Goal: Transaction & Acquisition: Purchase product/service

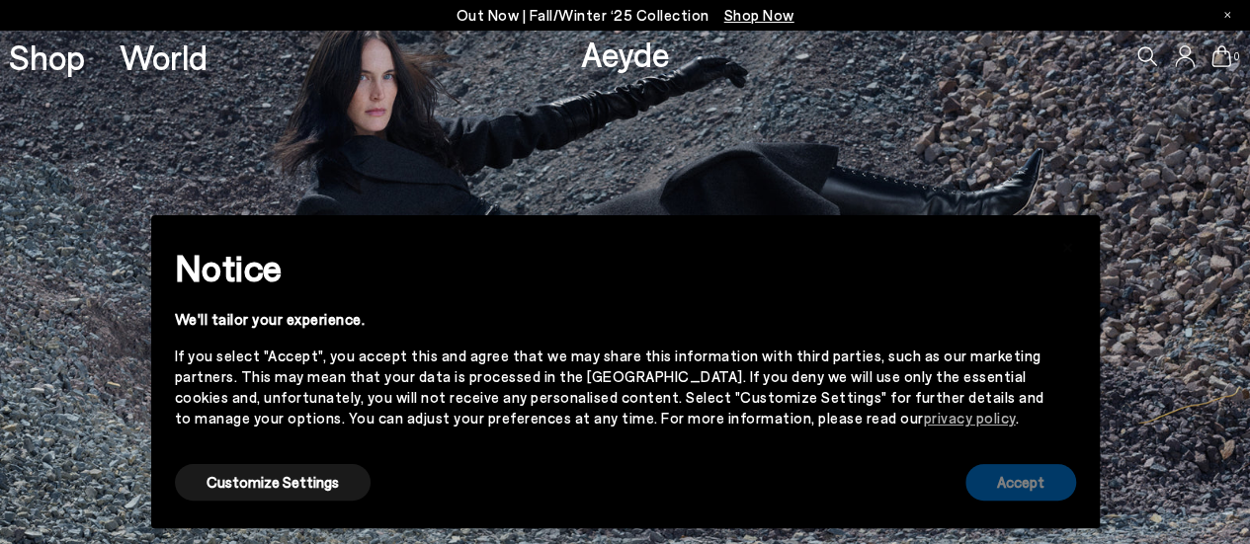
click at [992, 491] on button "Accept" at bounding box center [1020, 482] width 111 height 37
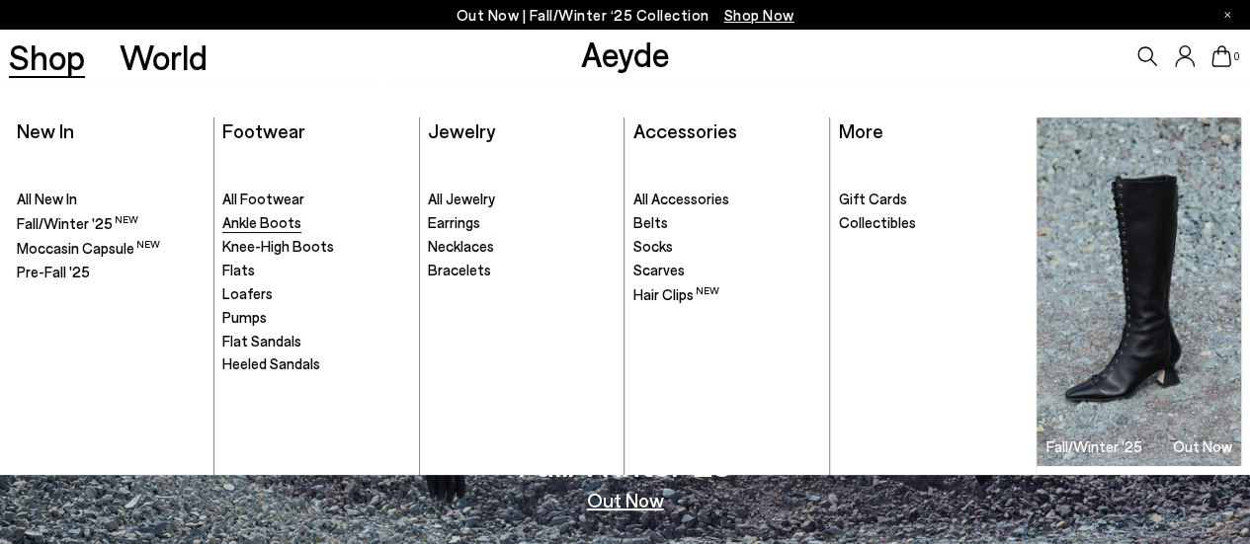
click at [255, 222] on span "Ankle Boots" at bounding box center [261, 222] width 79 height 18
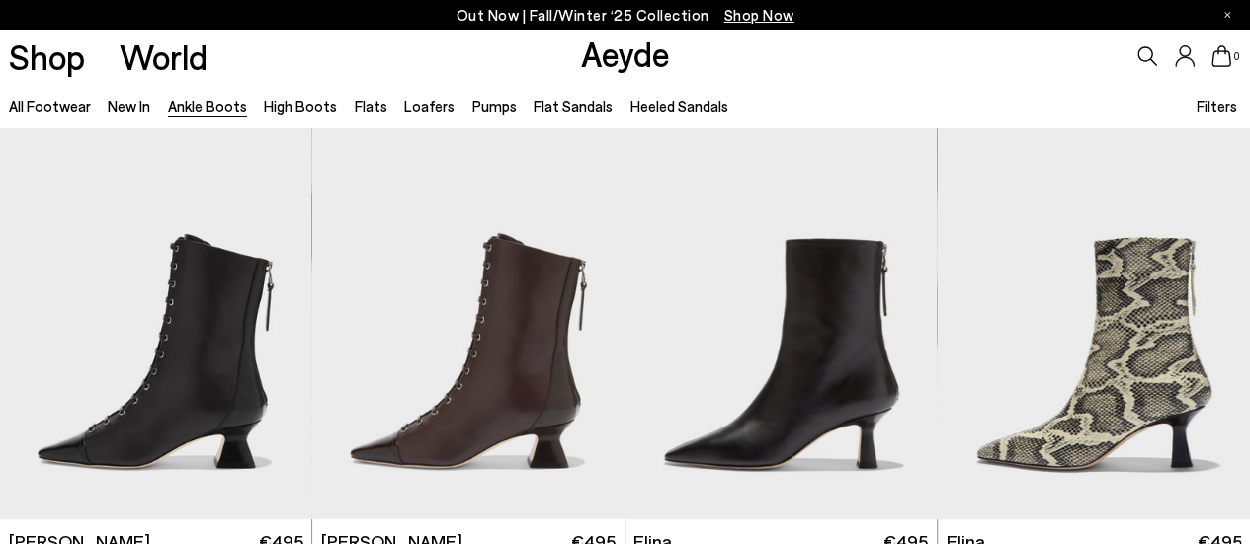
scroll to position [411, 0]
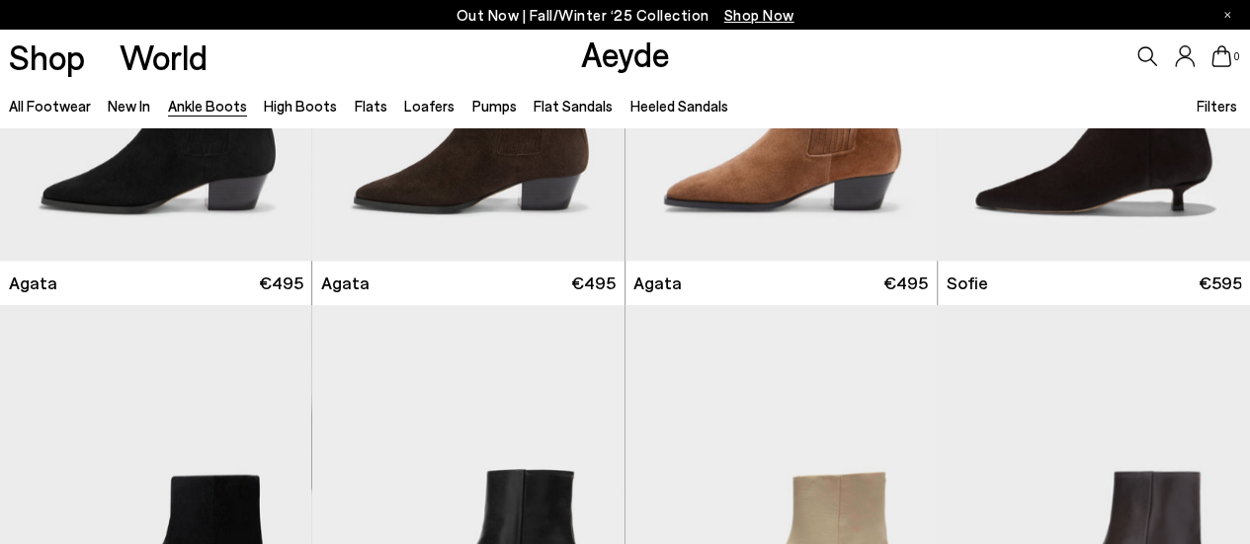
scroll to position [1392, 0]
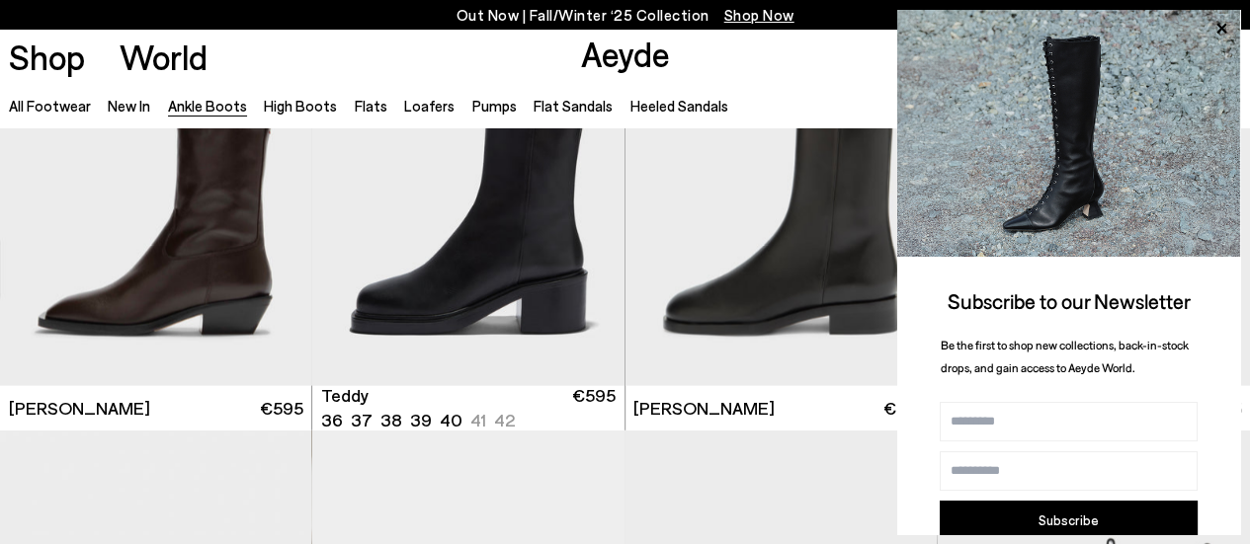
scroll to position [5807, 0]
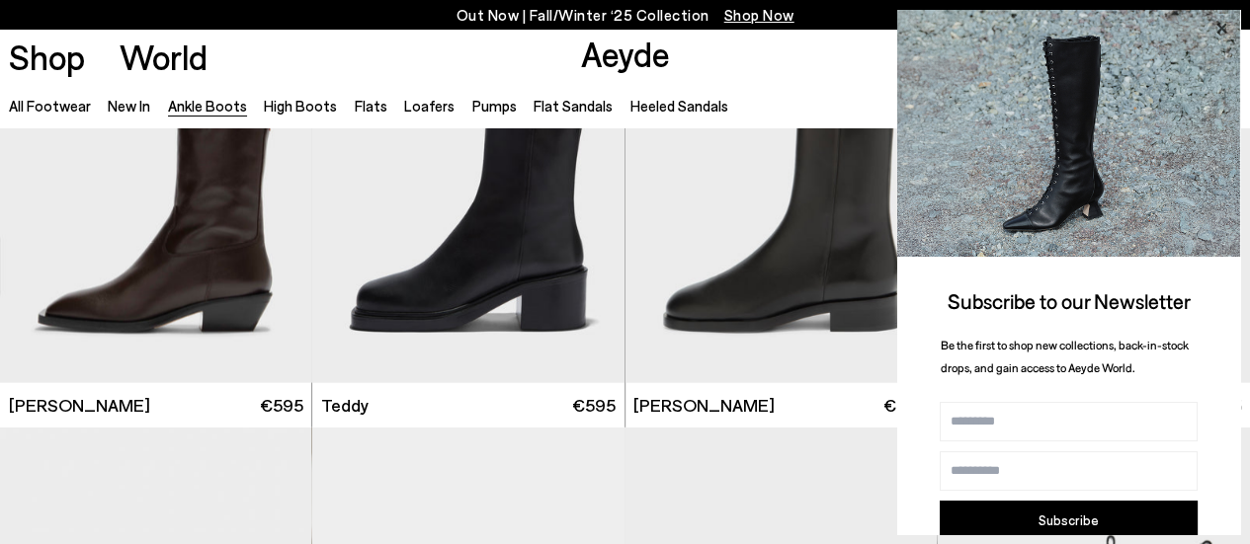
click at [1227, 30] on icon at bounding box center [1221, 29] width 26 height 26
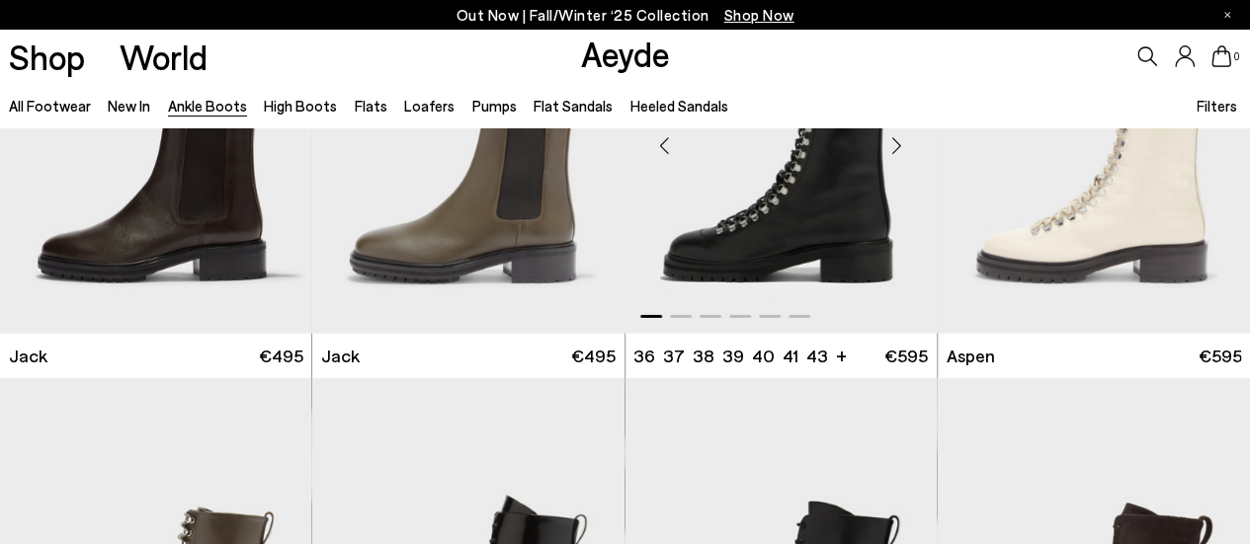
scroll to position [6582, 0]
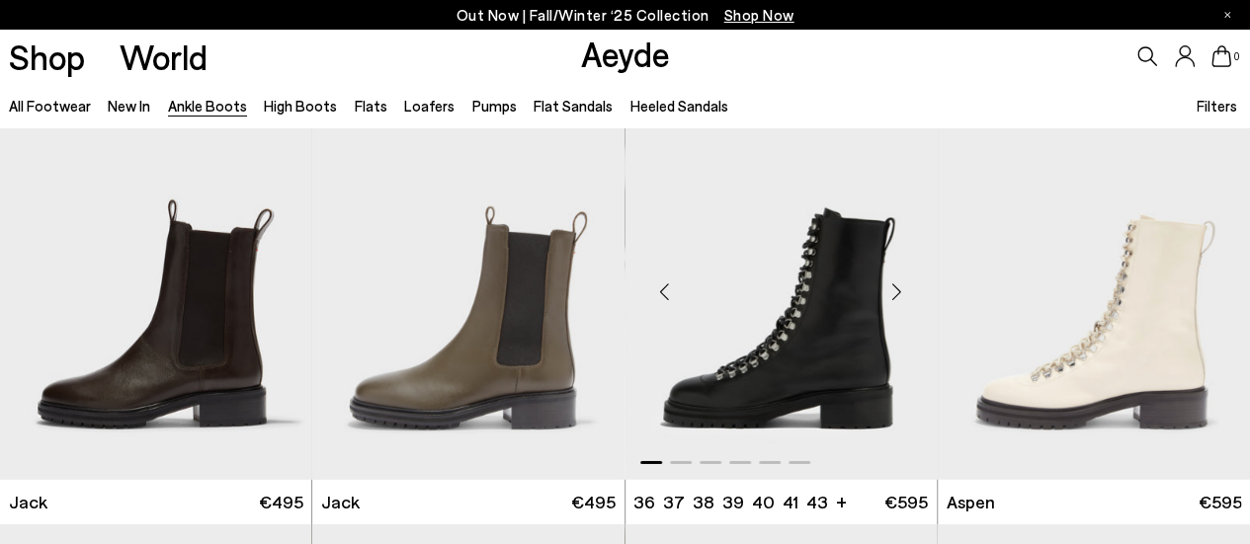
click at [902, 292] on div "Next slide" at bounding box center [896, 292] width 59 height 59
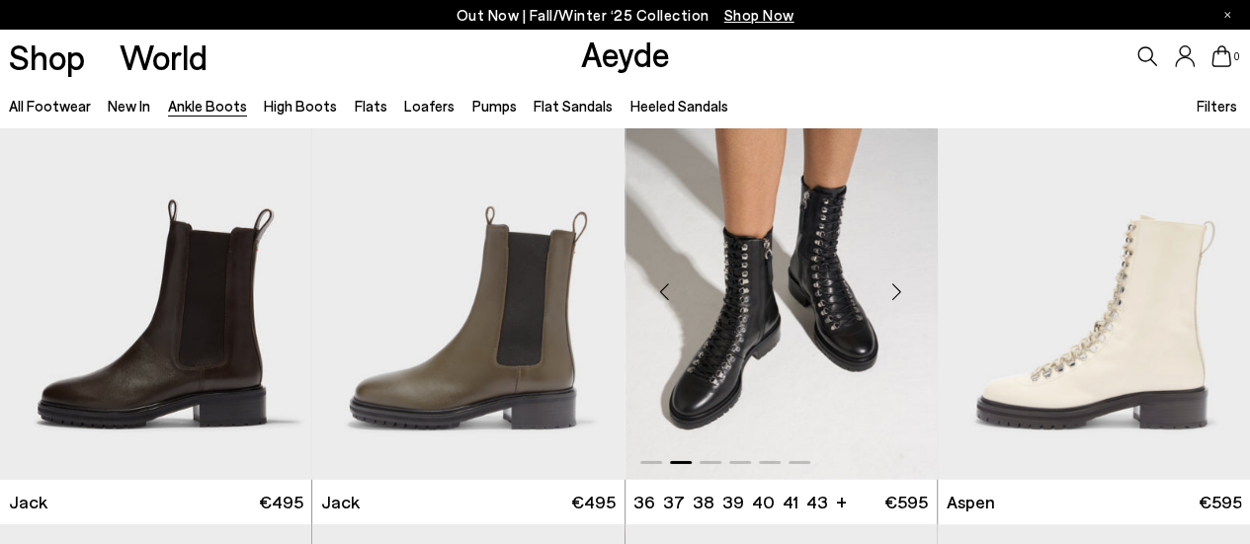
click at [902, 292] on div "Next slide" at bounding box center [896, 292] width 59 height 59
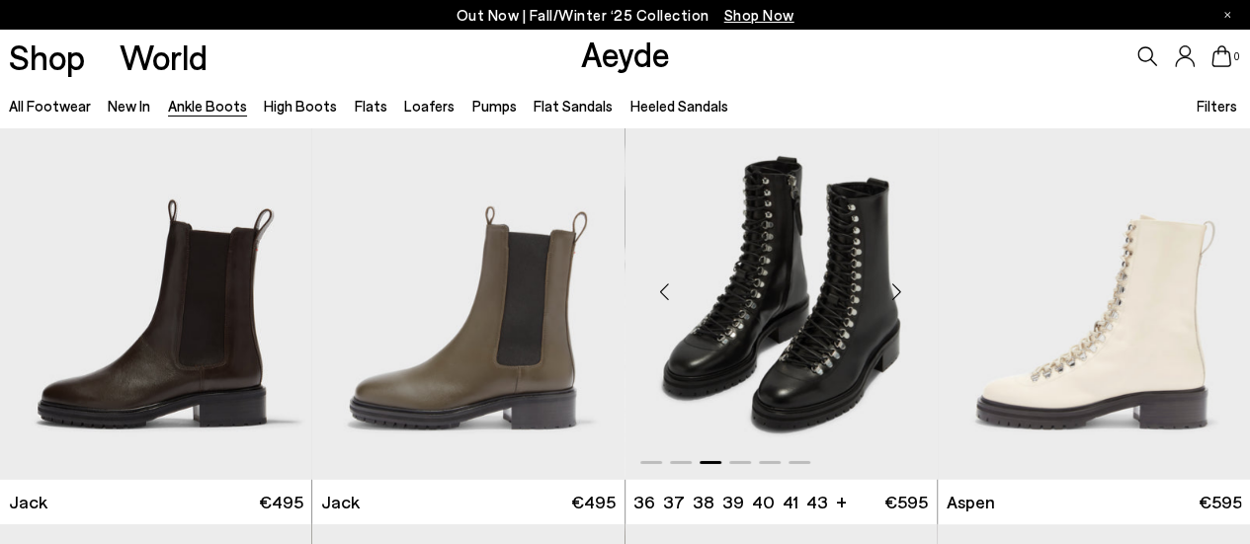
click at [902, 292] on div "Next slide" at bounding box center [896, 292] width 59 height 59
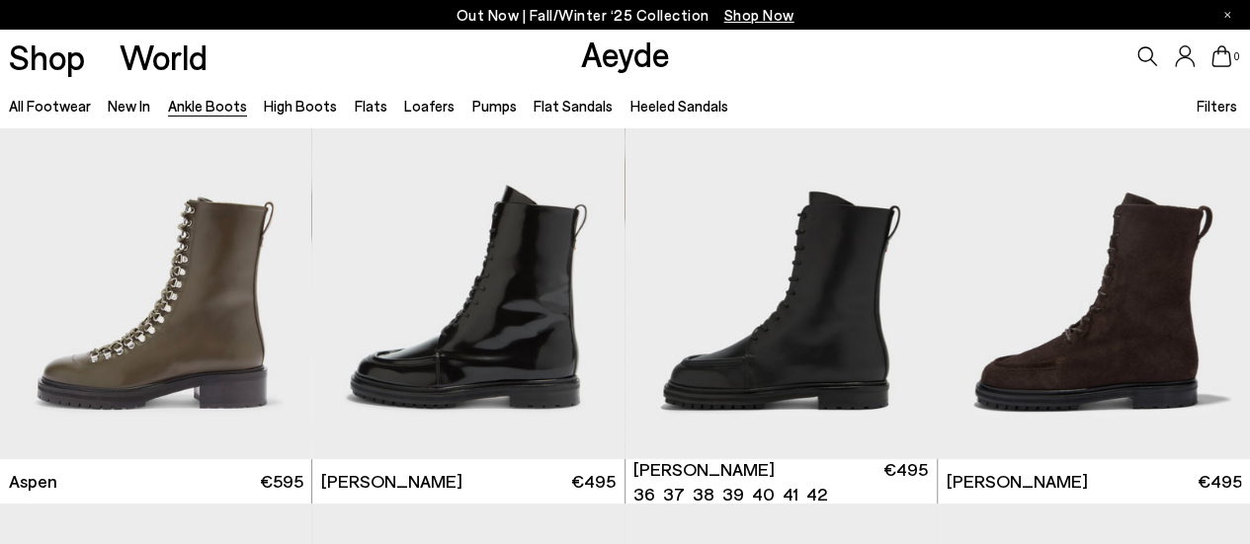
scroll to position [7037, 0]
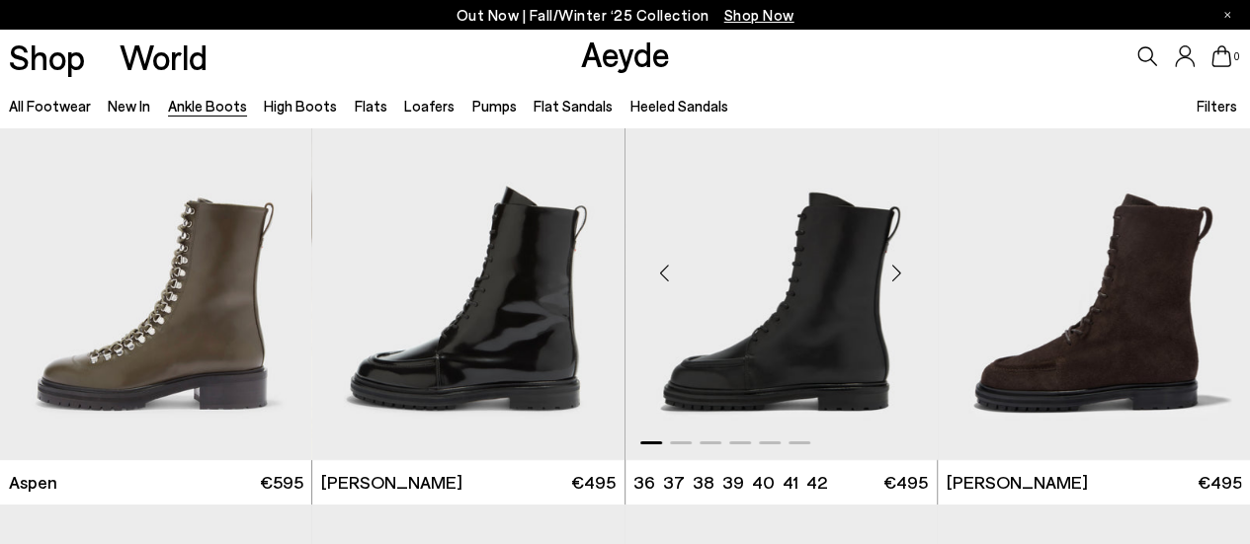
click at [889, 284] on div "Next slide" at bounding box center [896, 272] width 59 height 59
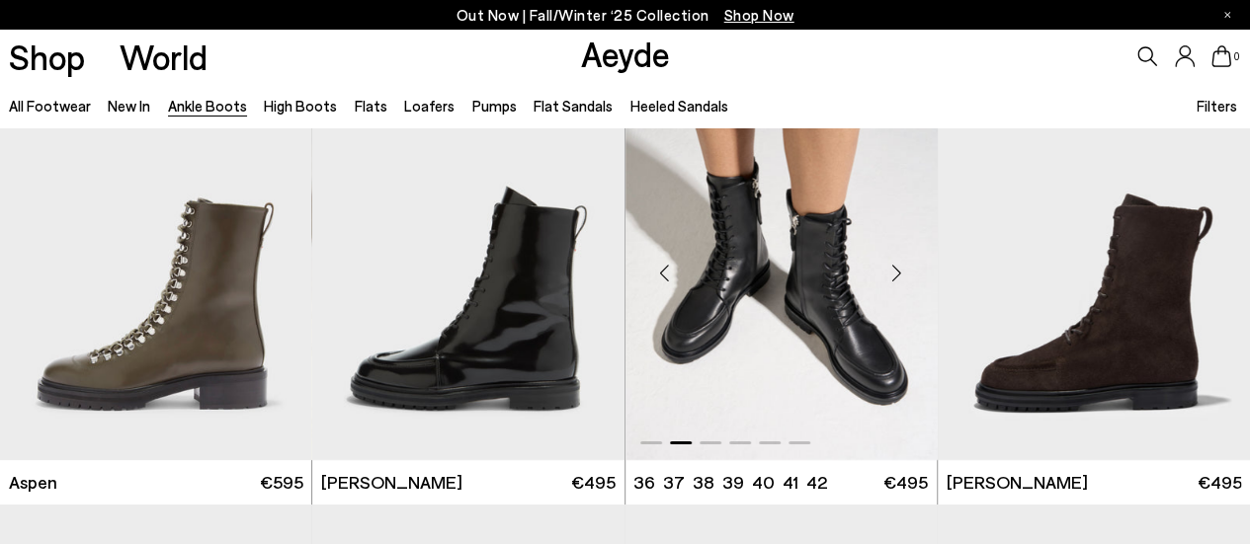
click at [889, 284] on div "Next slide" at bounding box center [896, 272] width 59 height 59
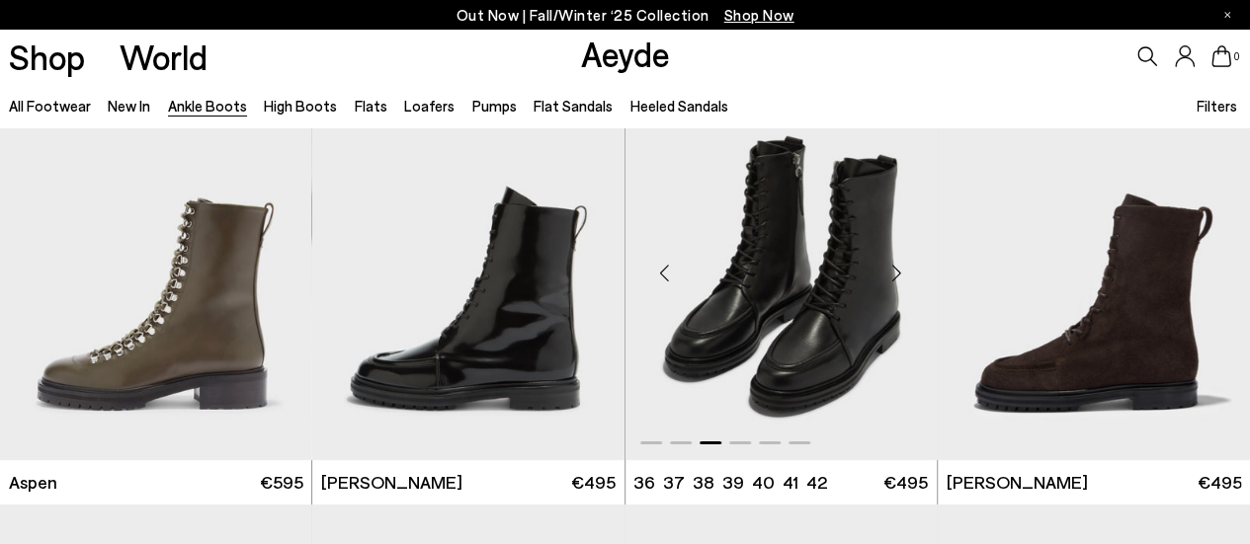
click at [889, 284] on div "Next slide" at bounding box center [896, 272] width 59 height 59
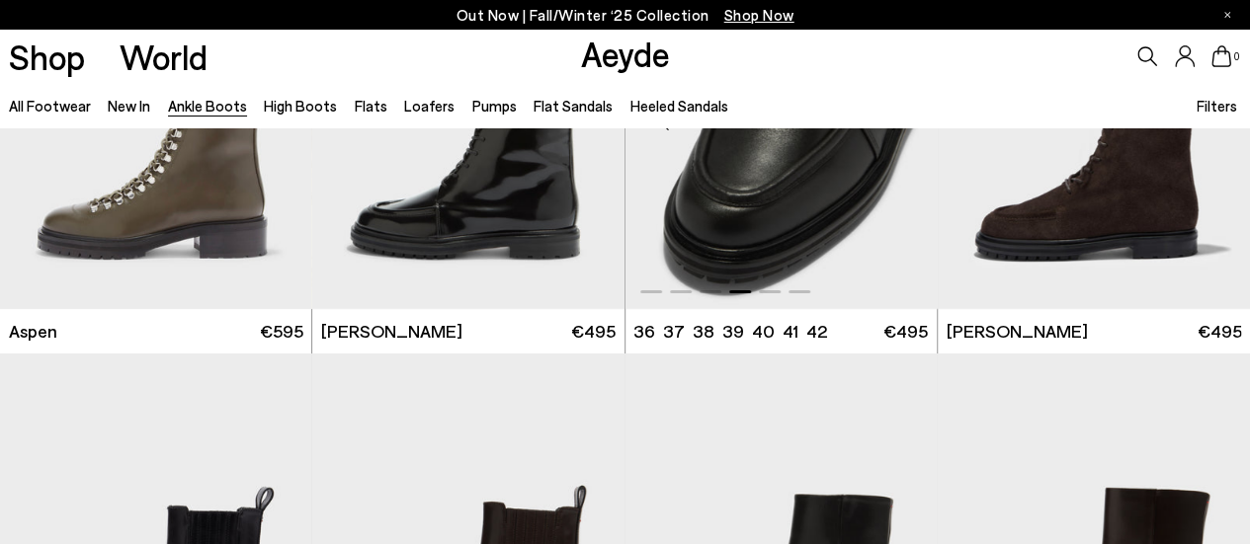
scroll to position [7190, 0]
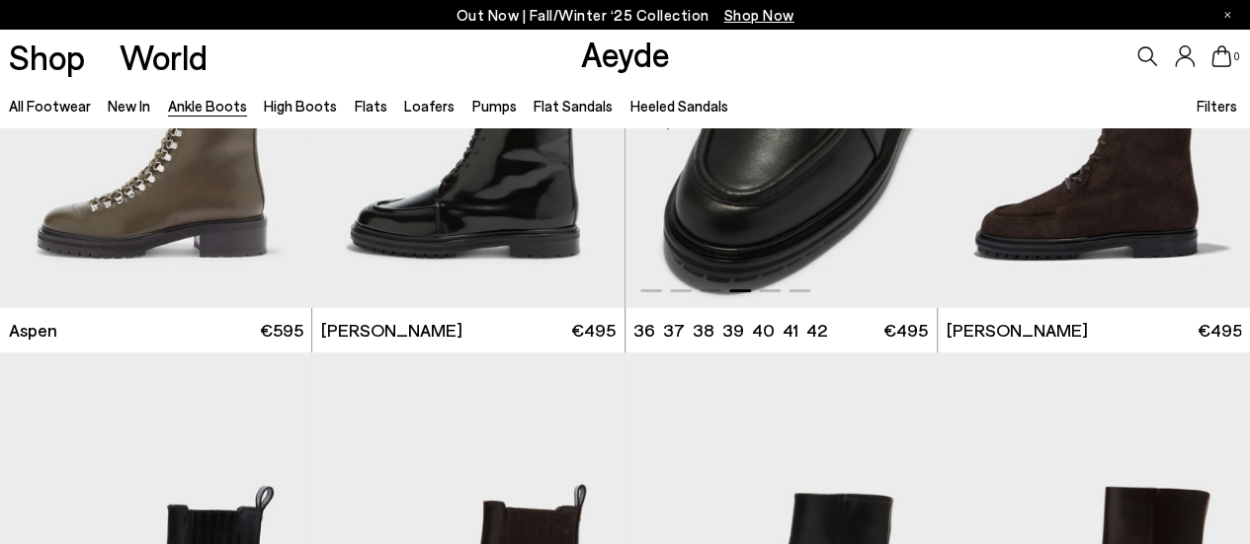
click at [774, 234] on img "4 / 6" at bounding box center [781, 113] width 312 height 392
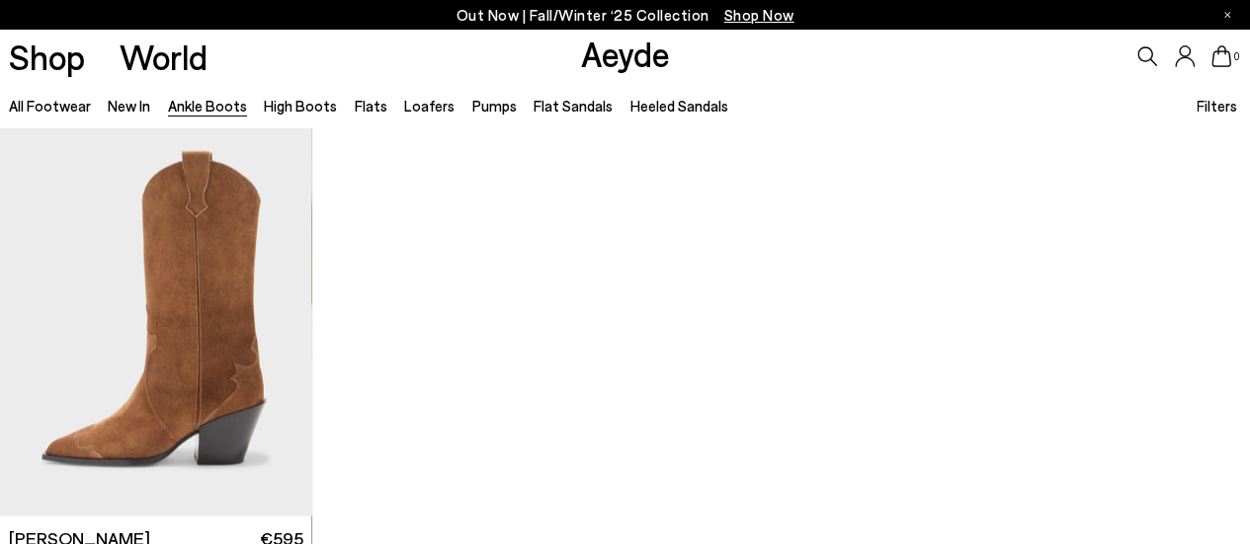
scroll to position [9161, 0]
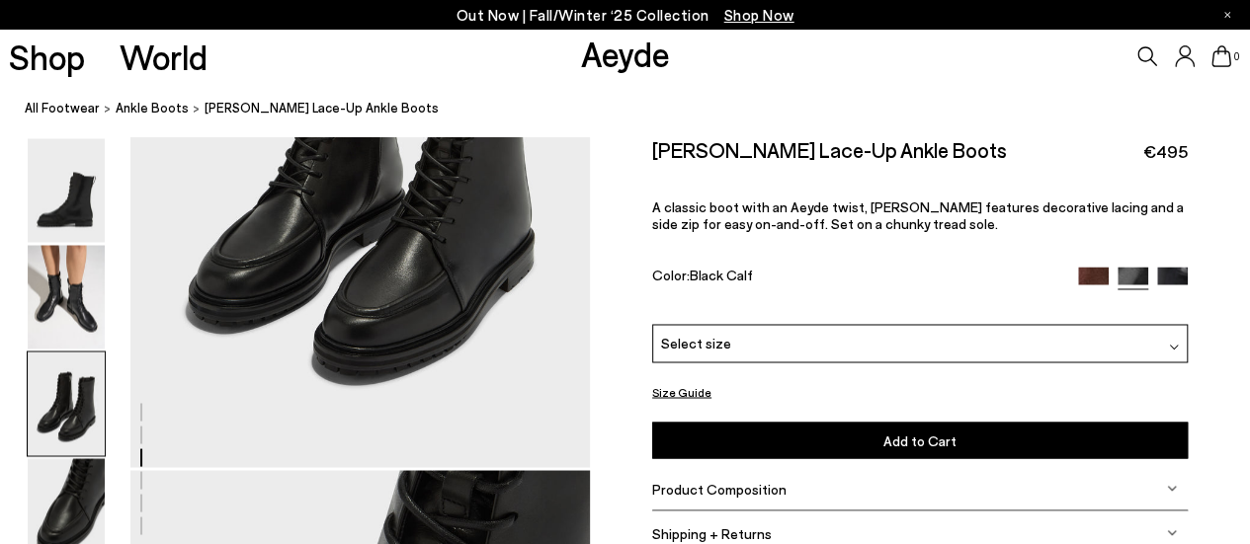
scroll to position [1520, 0]
